Goal: Book appointment/travel/reservation

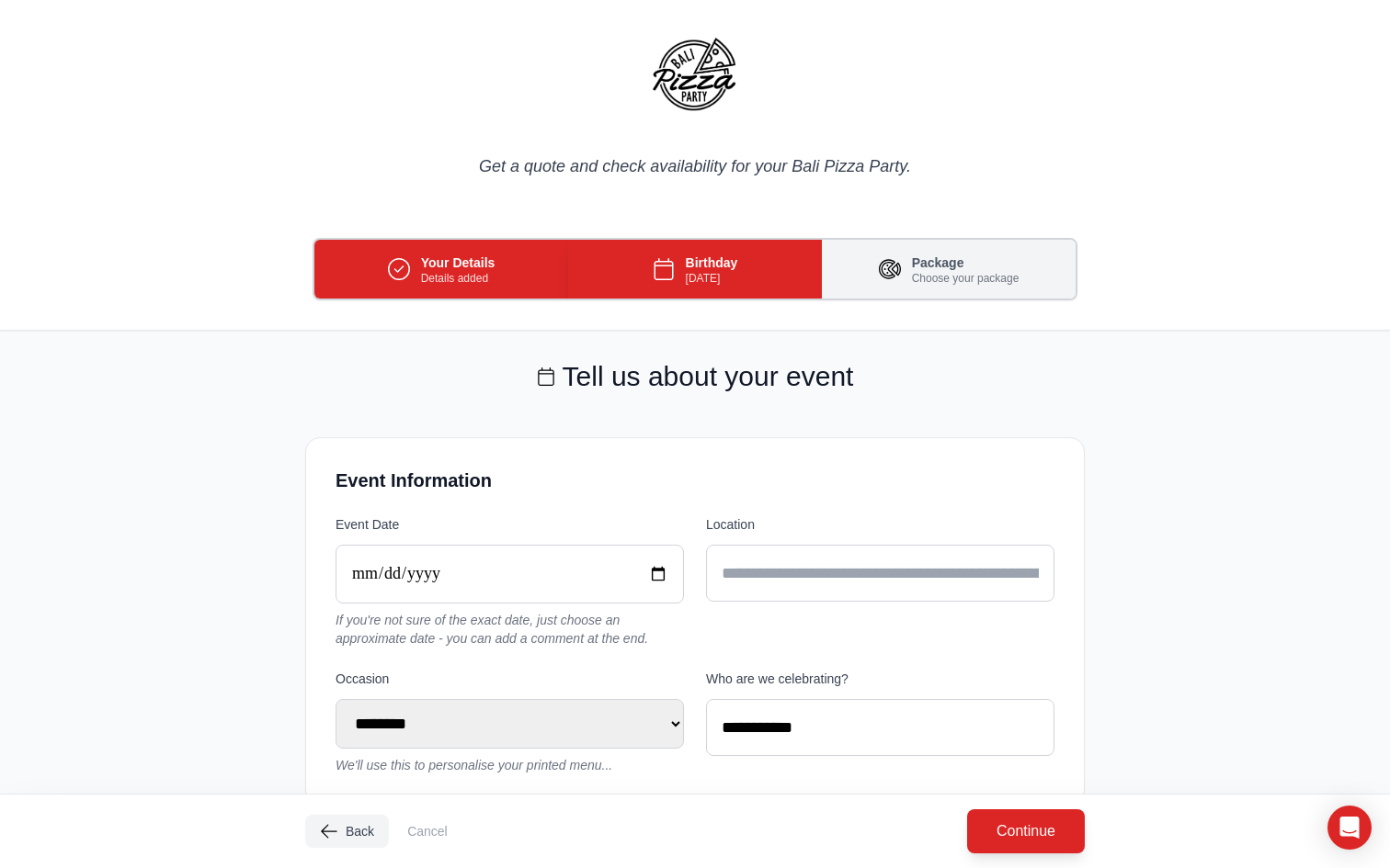
select select "********"
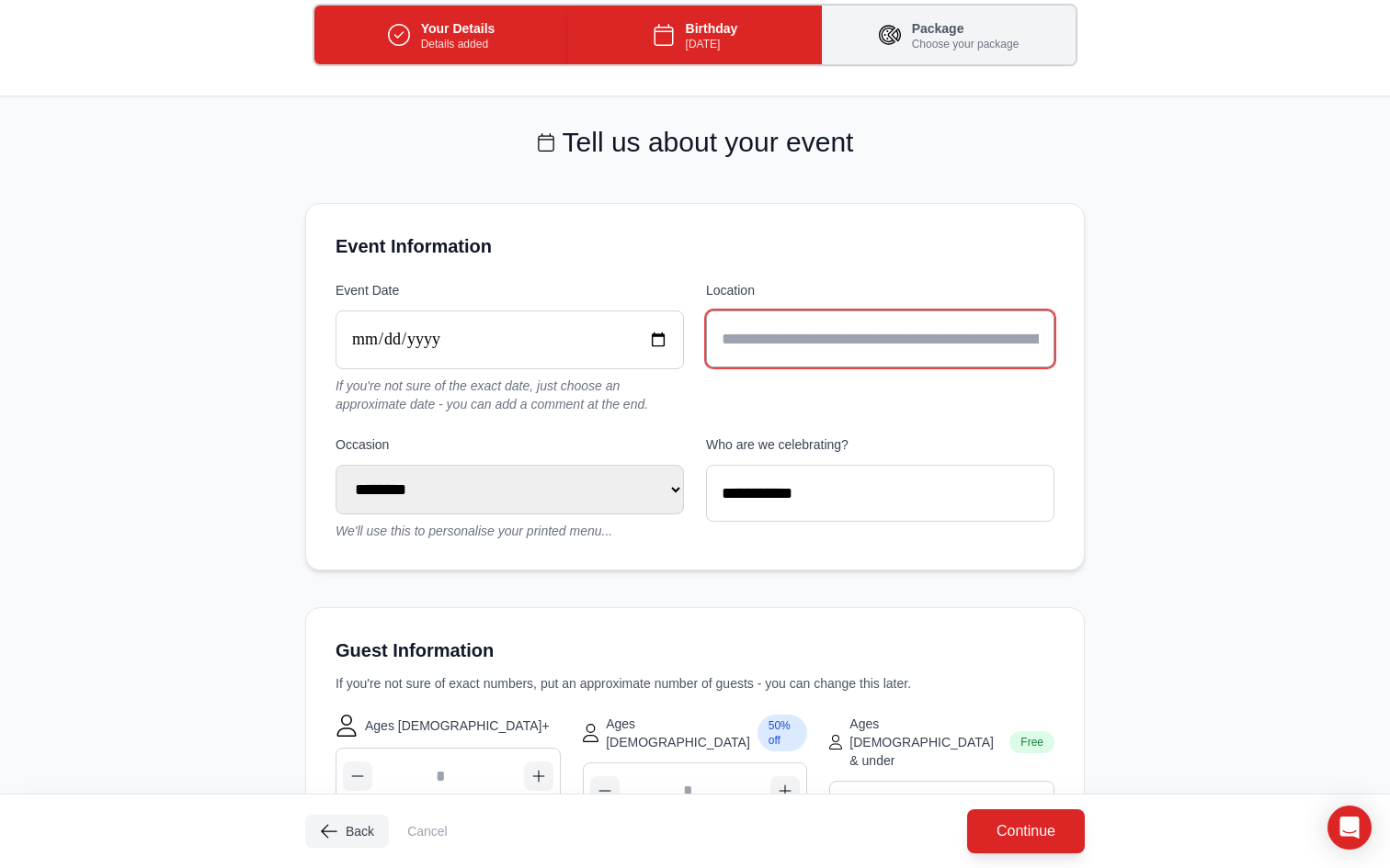
click at [766, 321] on input "text" at bounding box center [880, 339] width 349 height 57
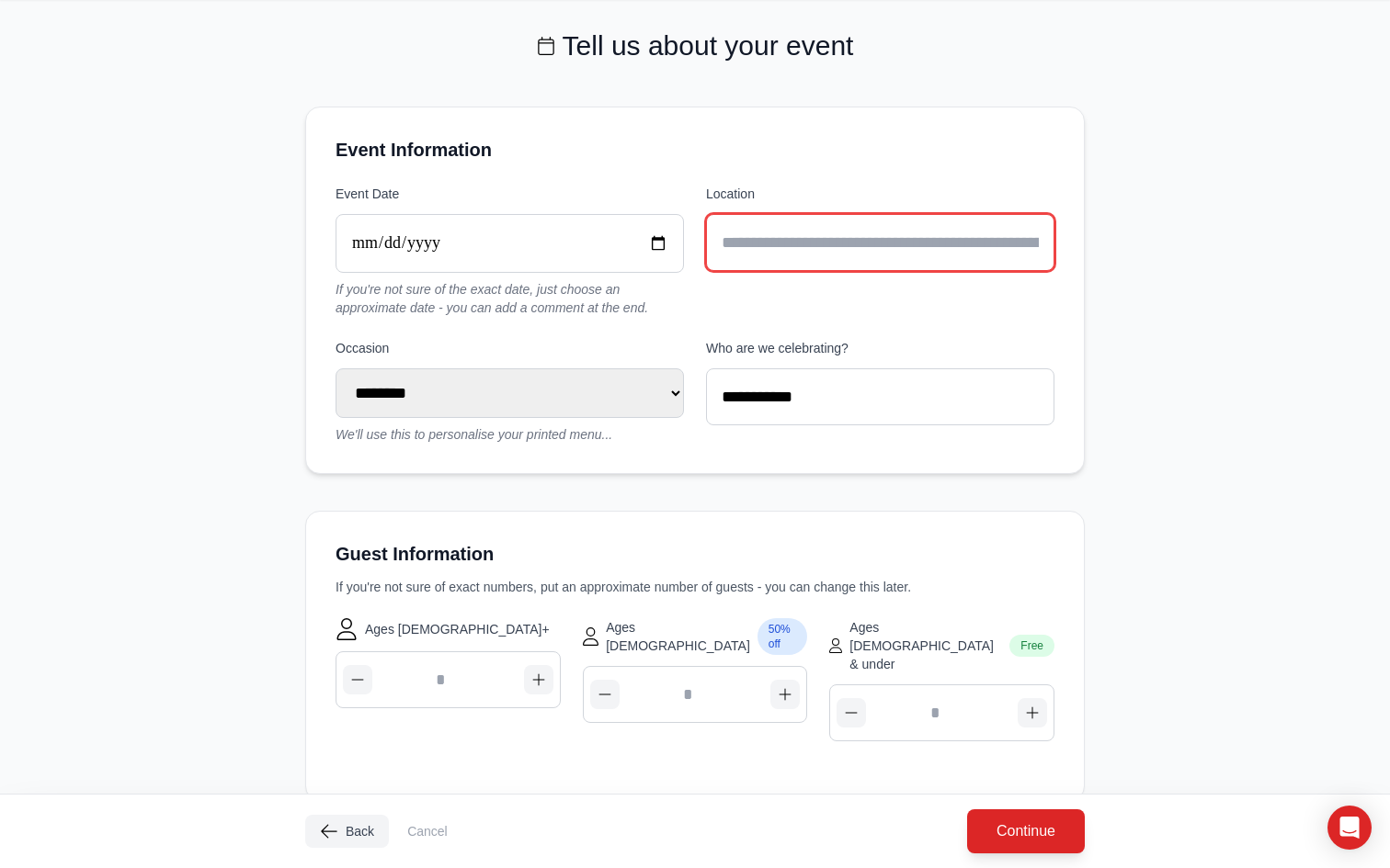
scroll to position [588, 0]
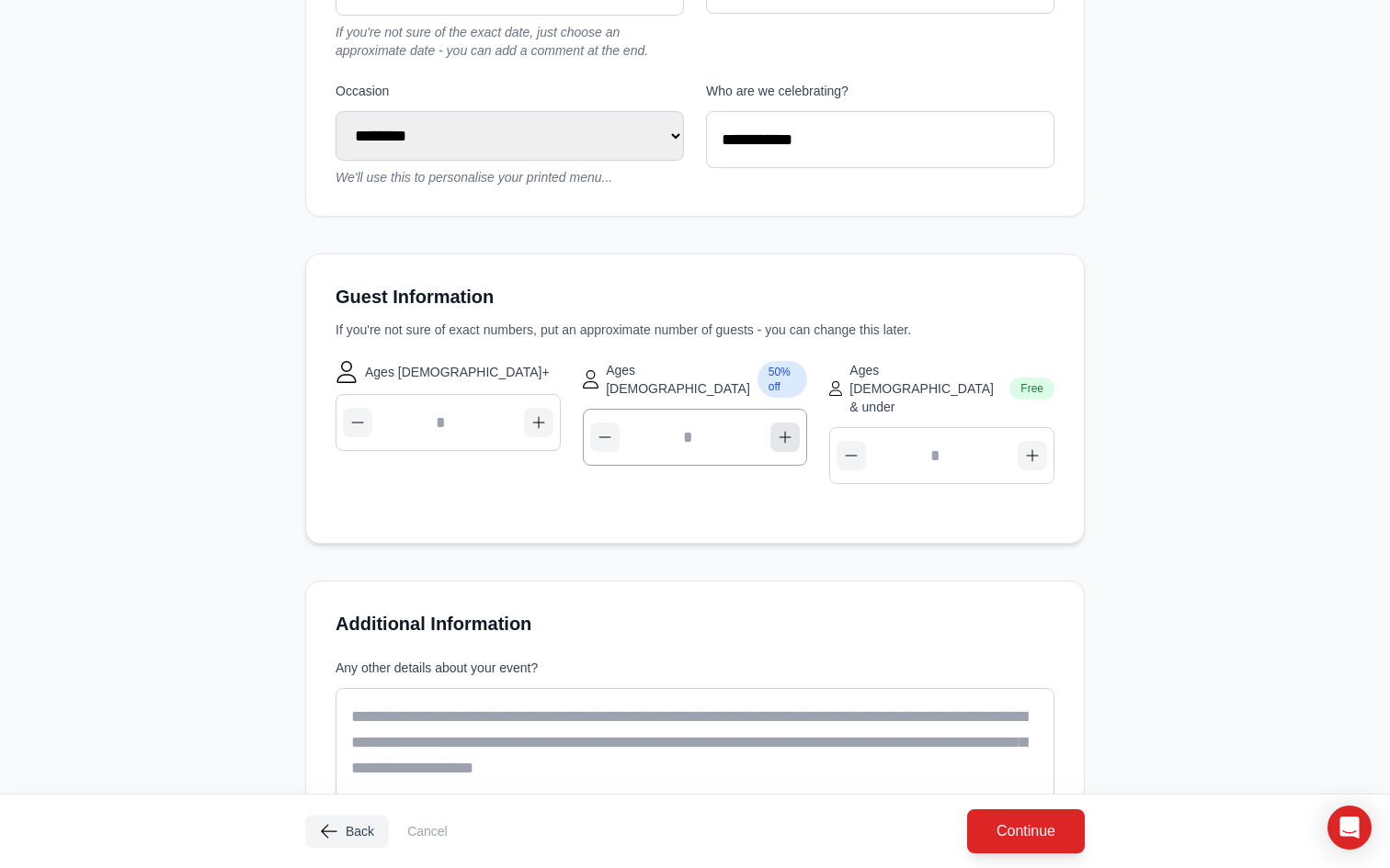
click at [788, 430] on img "button" at bounding box center [784, 436] width 14 height 14
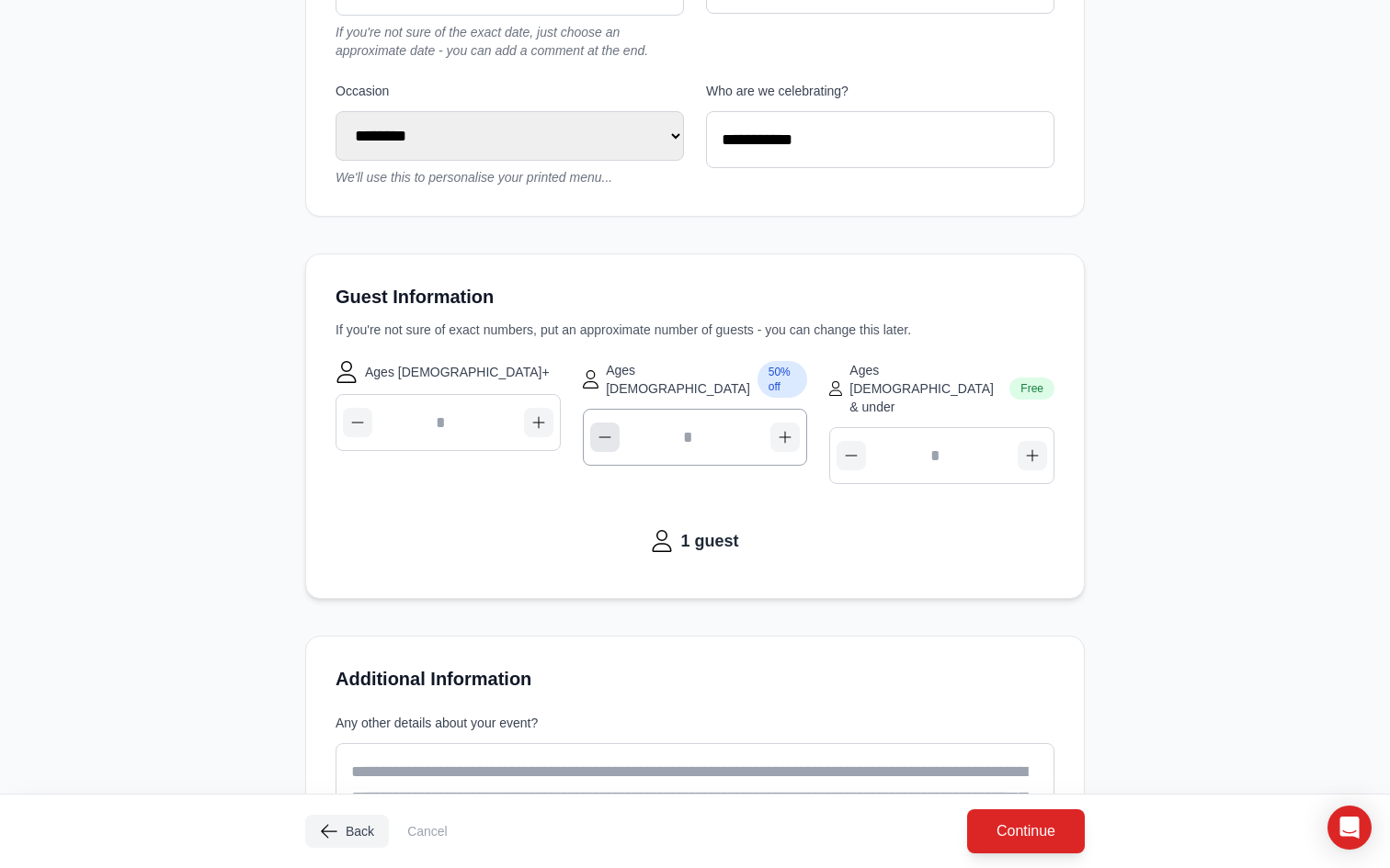
click at [609, 430] on img "button" at bounding box center [604, 436] width 14 height 14
type input "*"
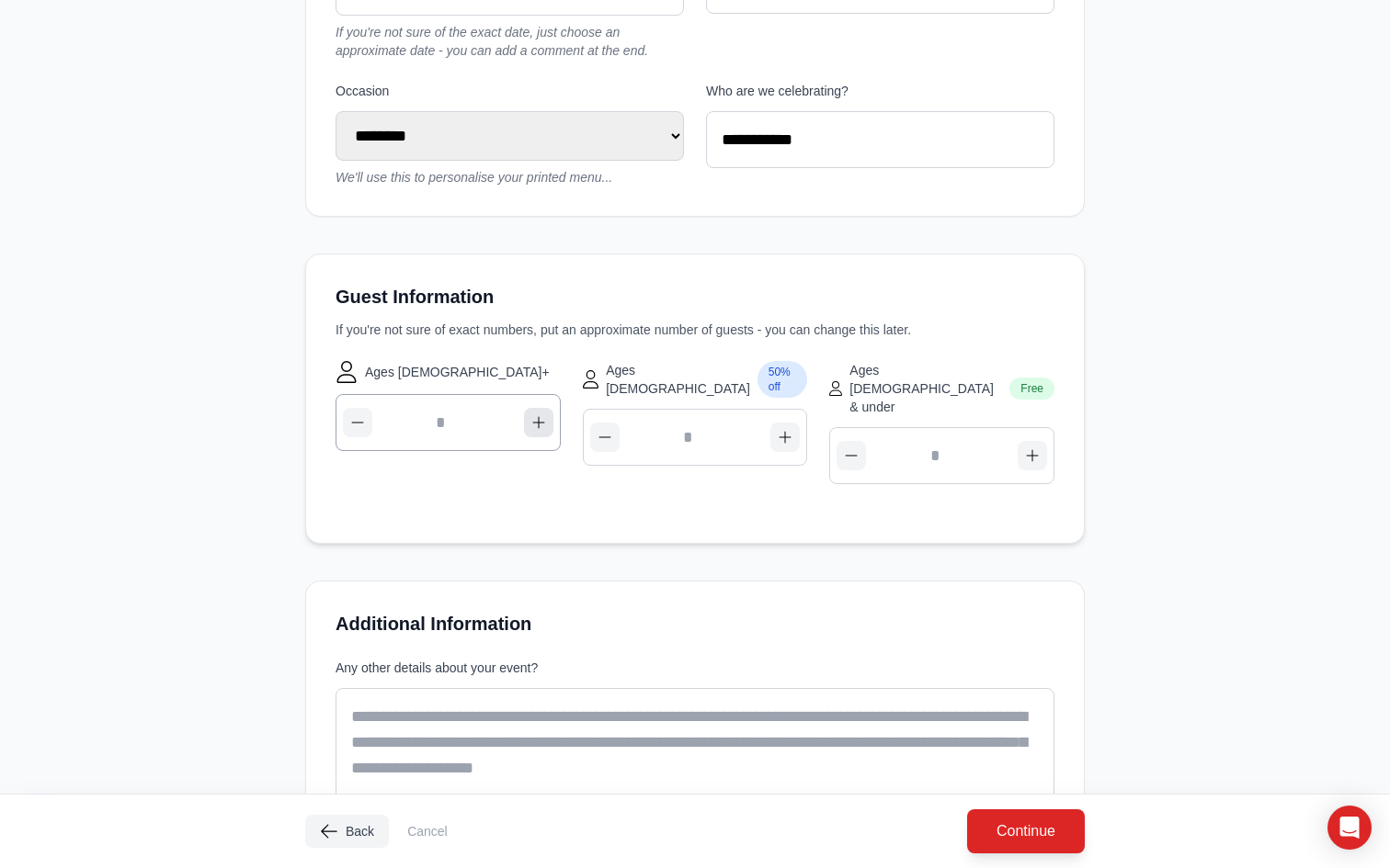
click at [537, 413] on button "button" at bounding box center [539, 422] width 30 height 30
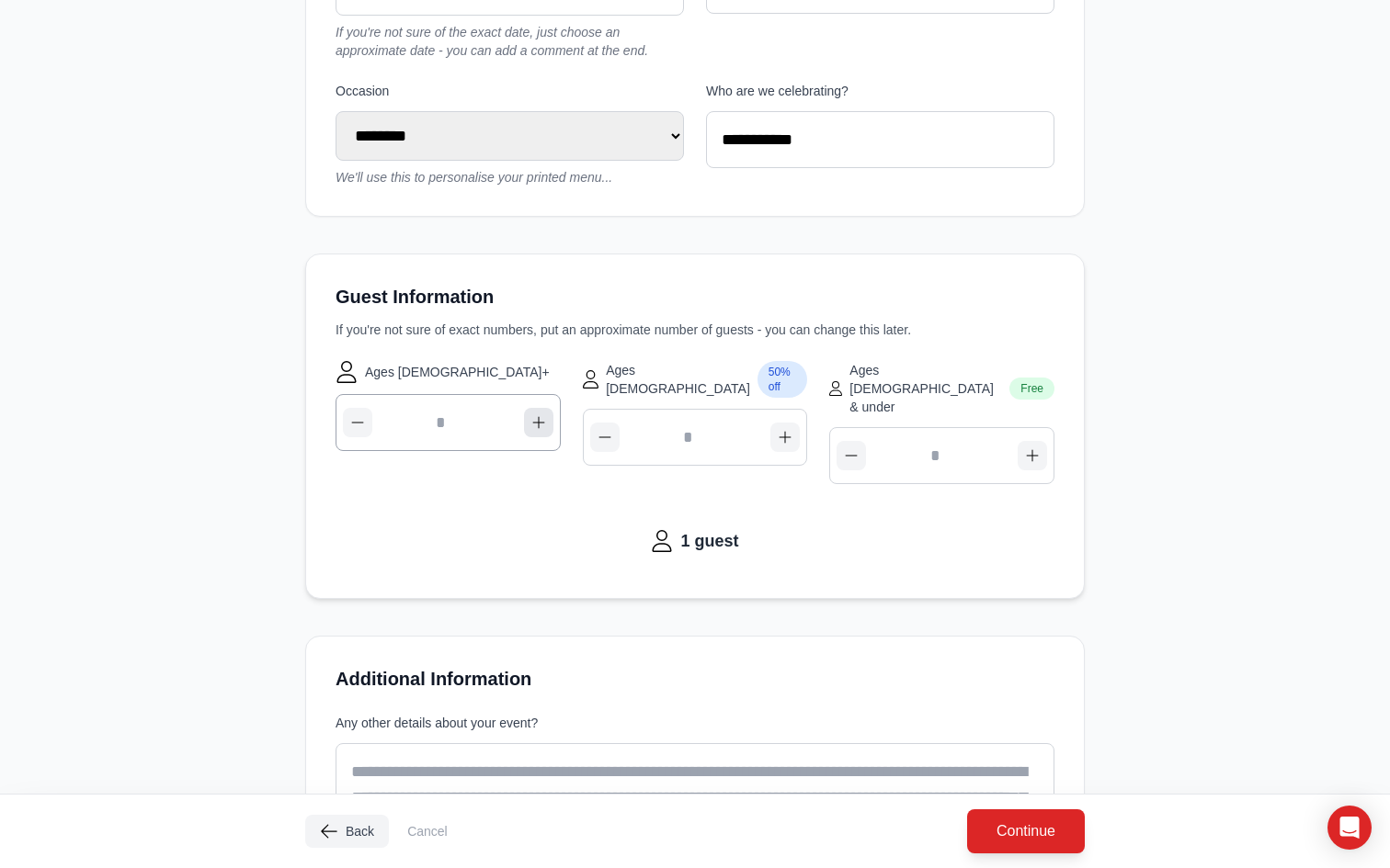
click at [537, 413] on button "button" at bounding box center [539, 422] width 30 height 30
type input "*"
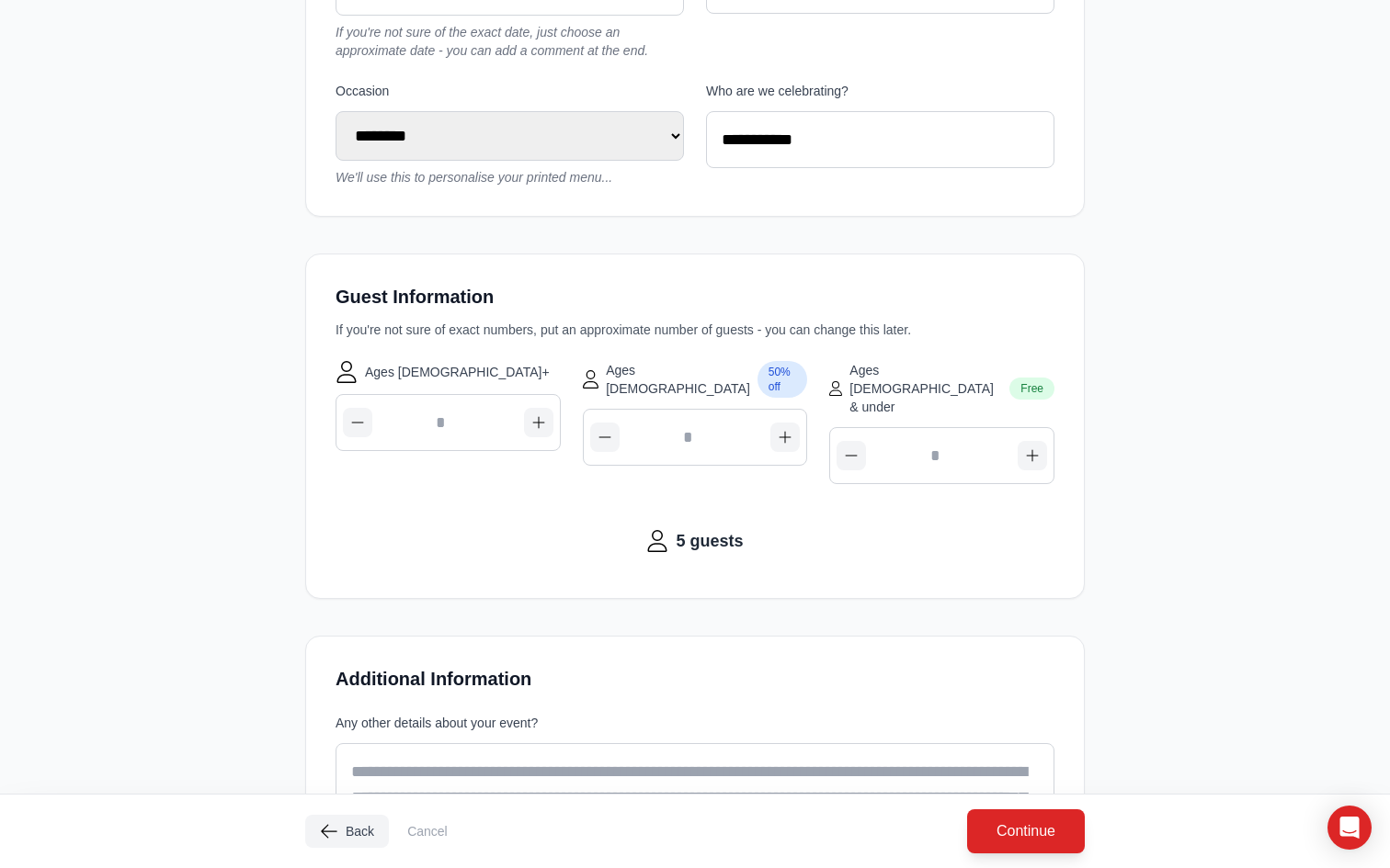
click at [476, 575] on div "**********" at bounding box center [695, 343] width 780 height 1142
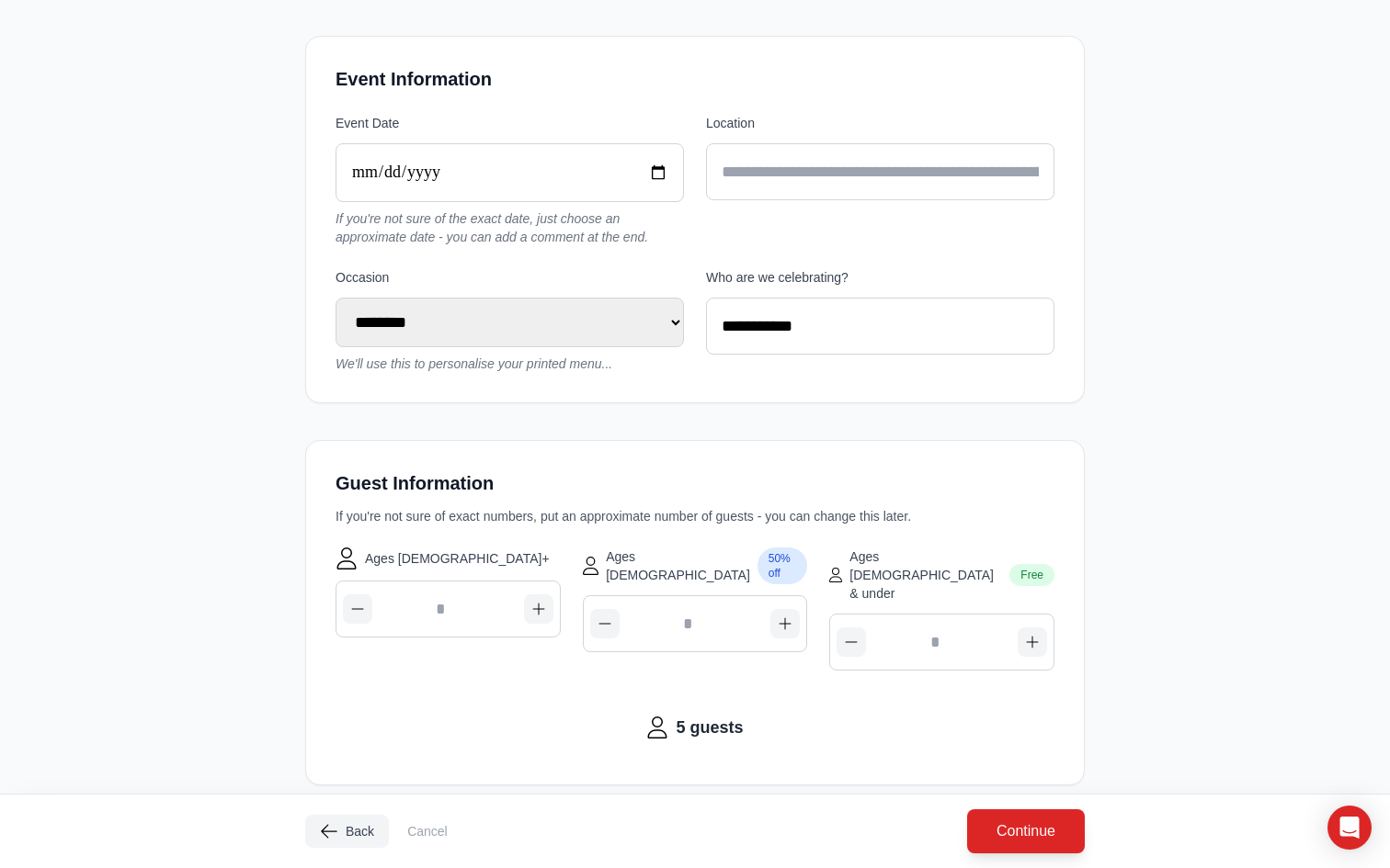
scroll to position [719, 0]
